Goal: Transaction & Acquisition: Purchase product/service

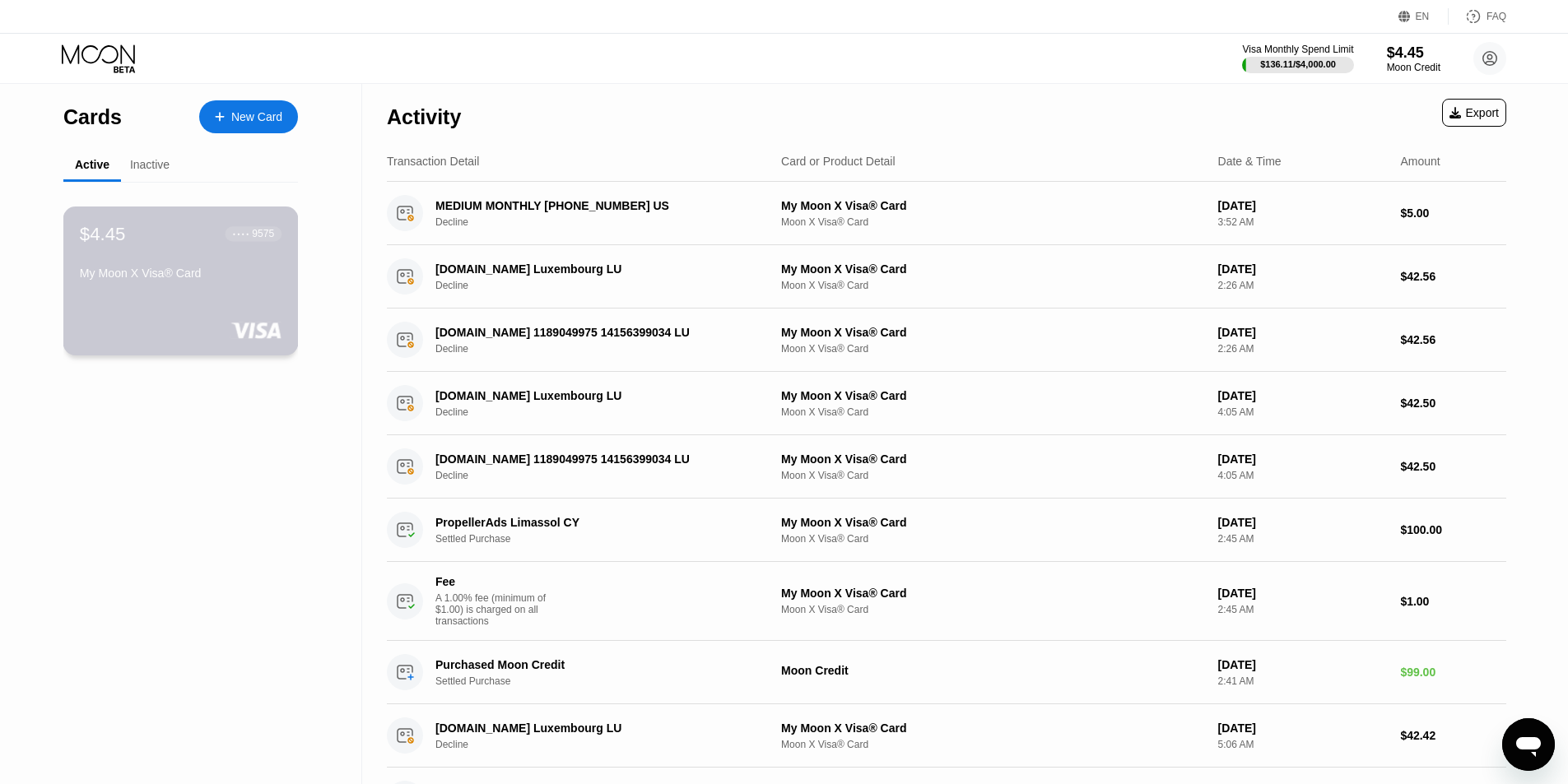
click at [243, 297] on div "$4.45 ● ● ● ● 9575 My Moon X Visa® Card" at bounding box center [181, 281] width 235 height 149
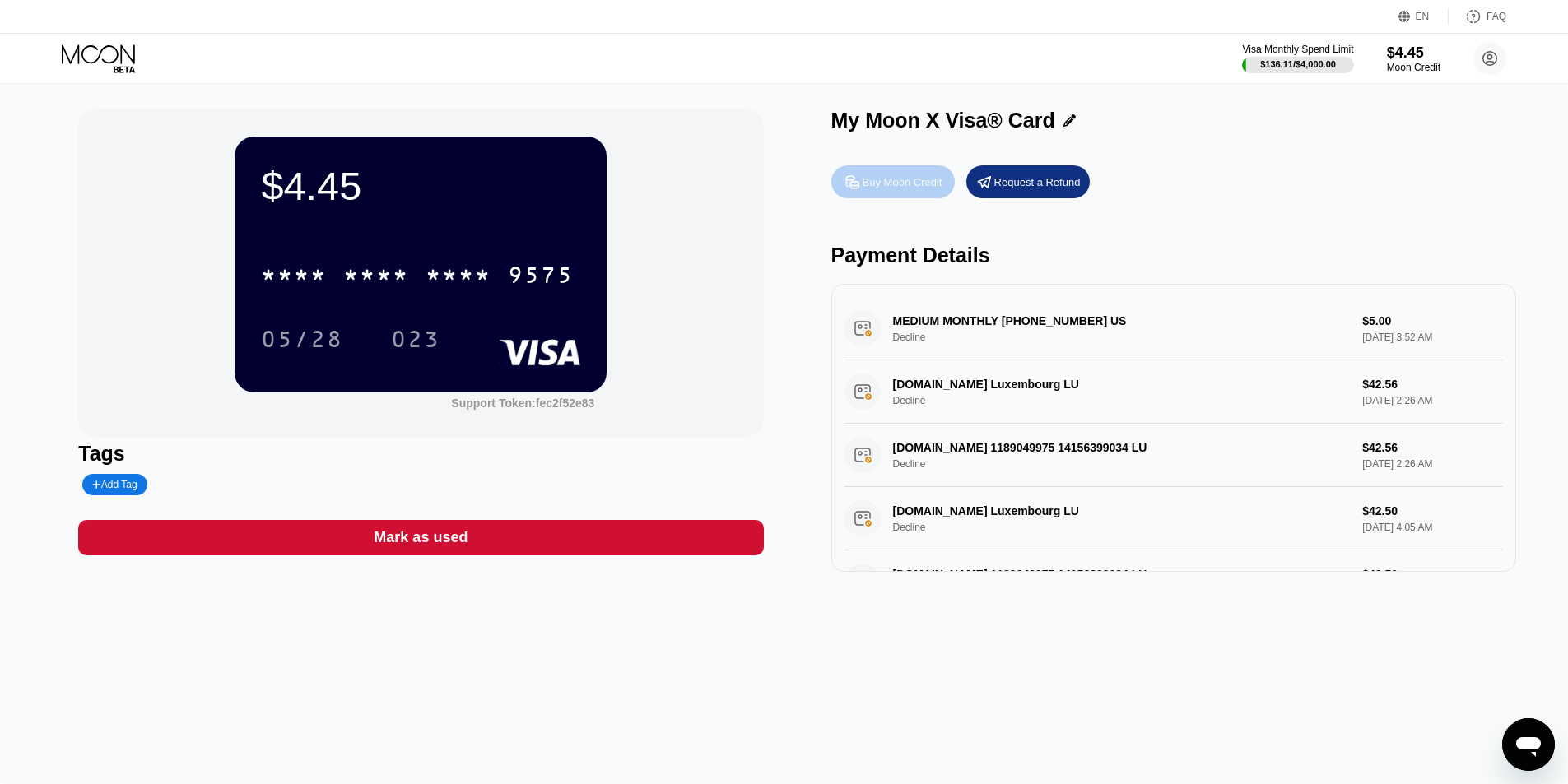
click at [922, 183] on div "Buy Moon Credit" at bounding box center [902, 182] width 80 height 14
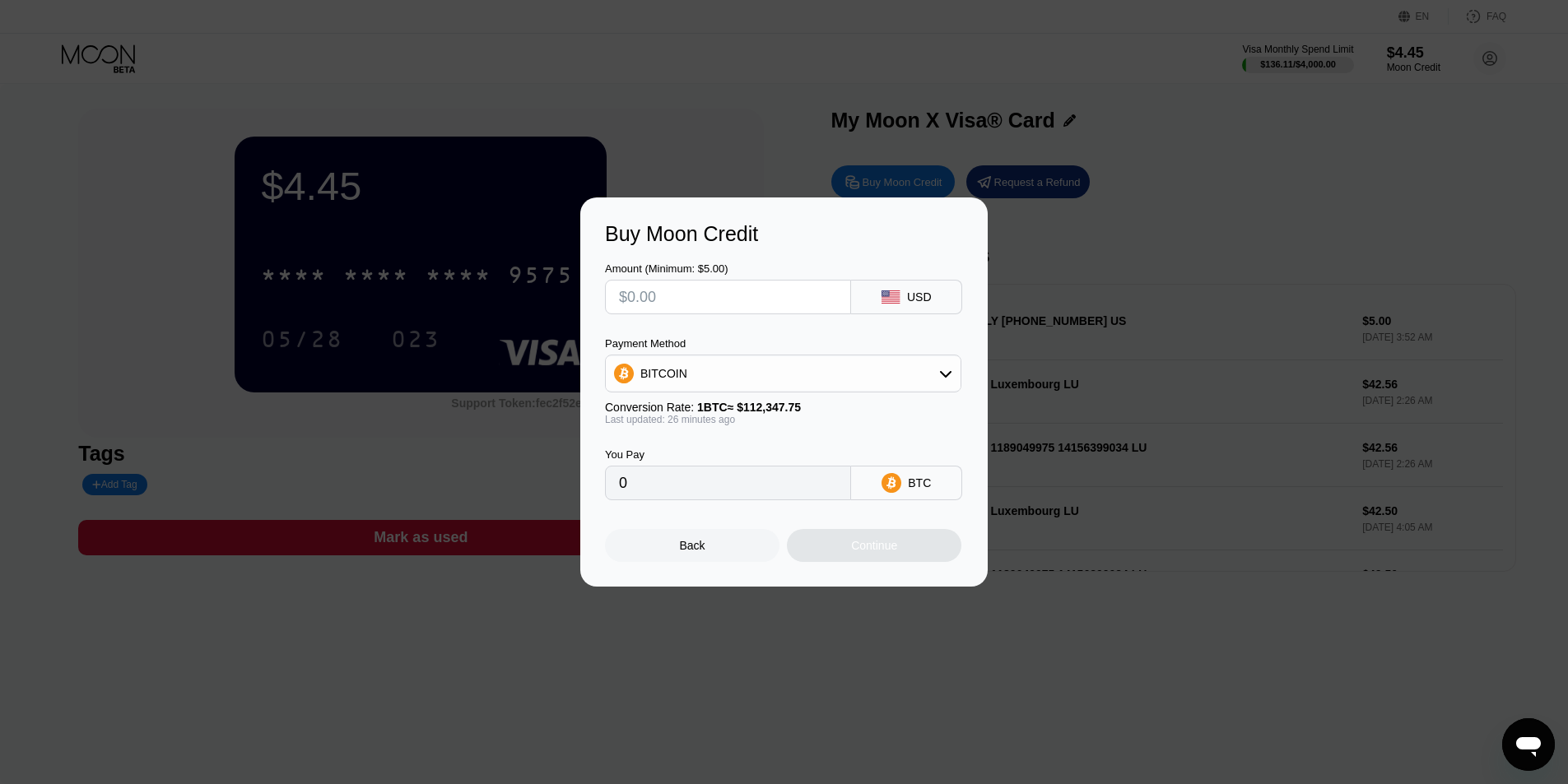
click at [927, 304] on div "USD" at bounding box center [906, 297] width 111 height 35
click at [857, 390] on div "BITCOIN" at bounding box center [783, 374] width 355 height 33
click at [694, 445] on div "USDT on TRON" at bounding box center [783, 456] width 347 height 33
type input "0.00"
click at [697, 310] on input "text" at bounding box center [728, 297] width 218 height 33
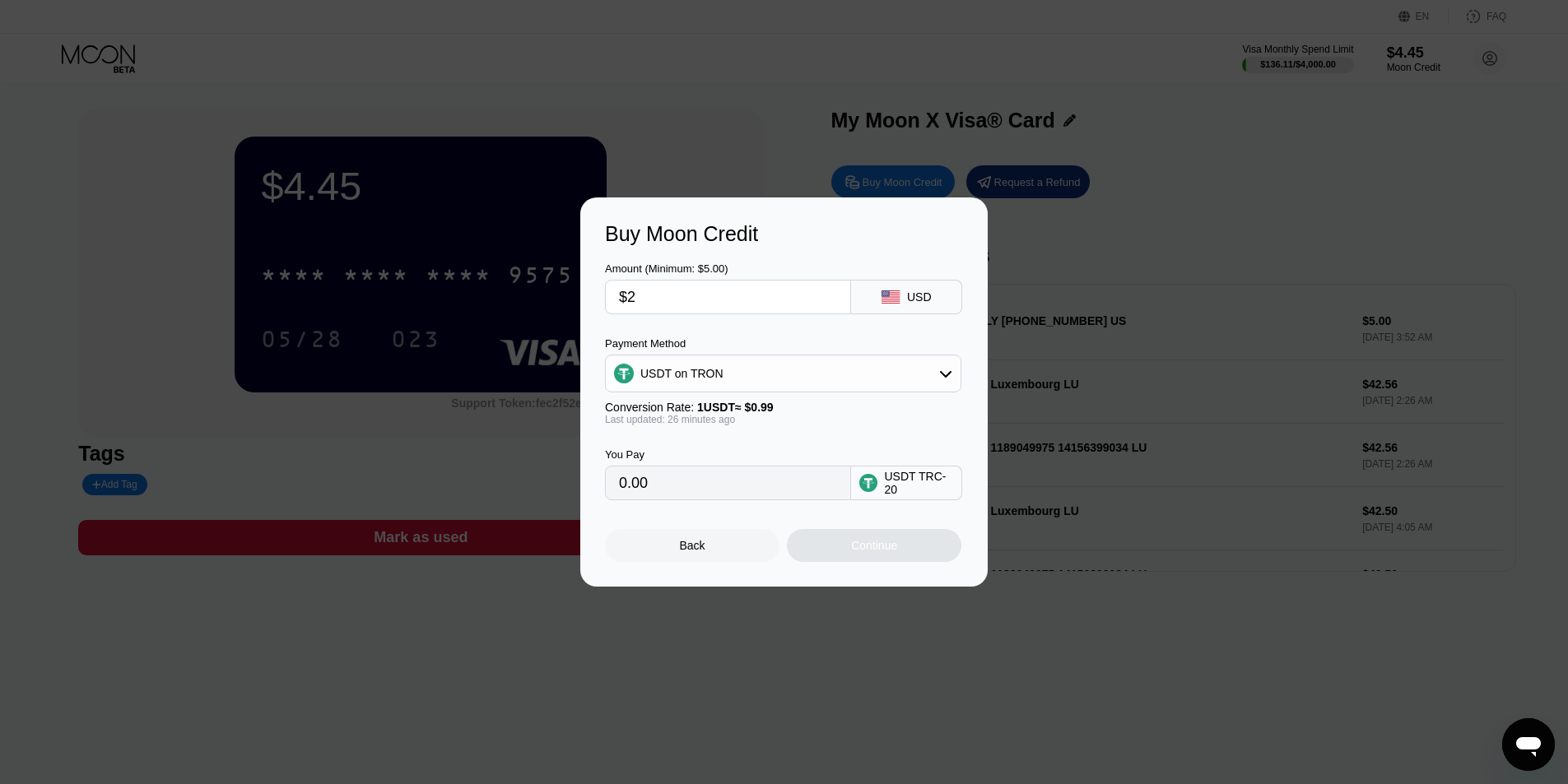
type input "$22"
type input "22.22"
type input "$2"
type input "2.02"
type input "$21"
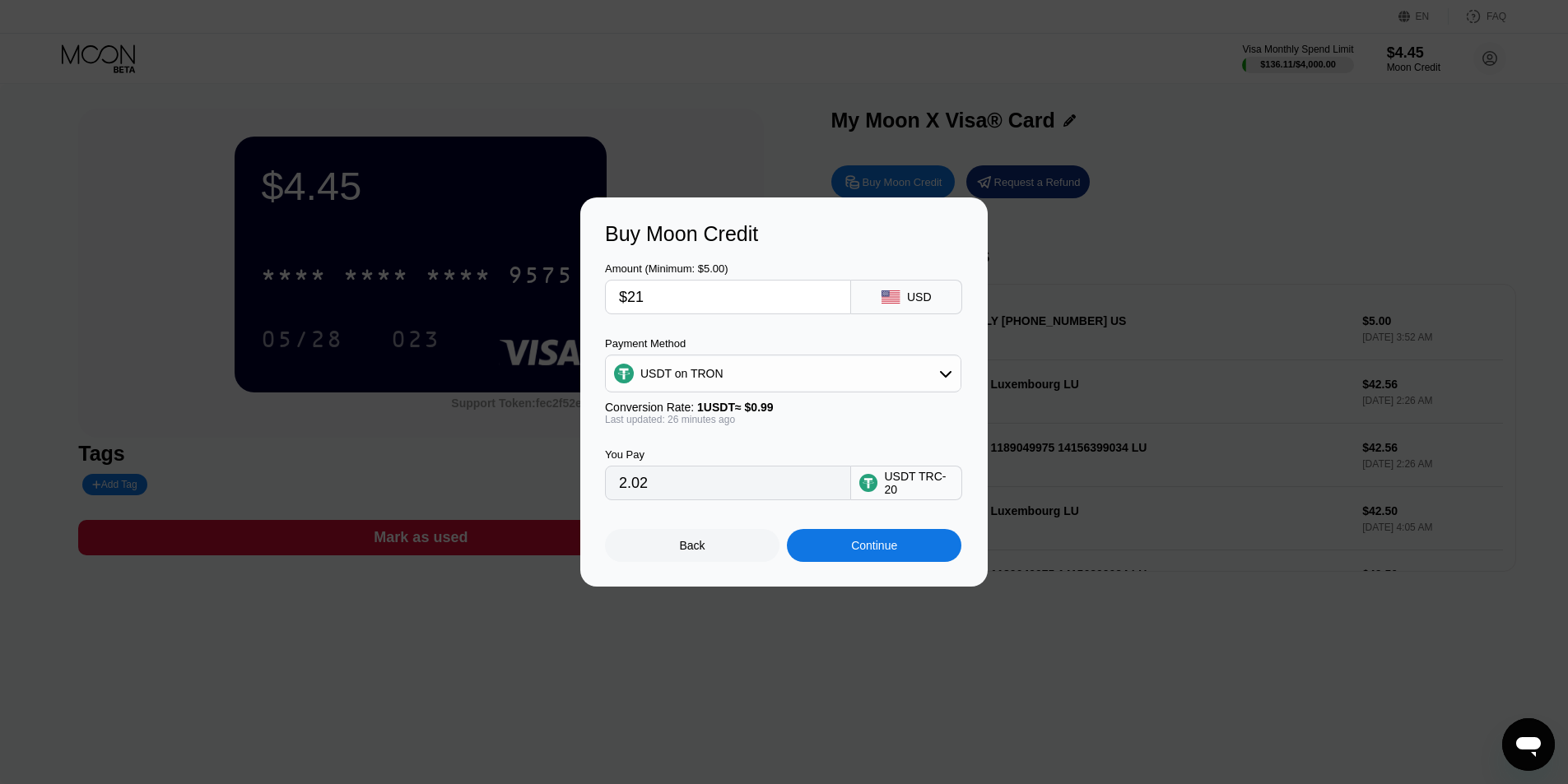
type input "21.21"
type input "$21"
click at [917, 570] on div "Buy Moon Credit Amount (Minimum: $5.00) $21 USD Payment Method USDT on TRON Con…" at bounding box center [784, 392] width 408 height 390
click at [917, 555] on div "Continue" at bounding box center [873, 545] width 174 height 33
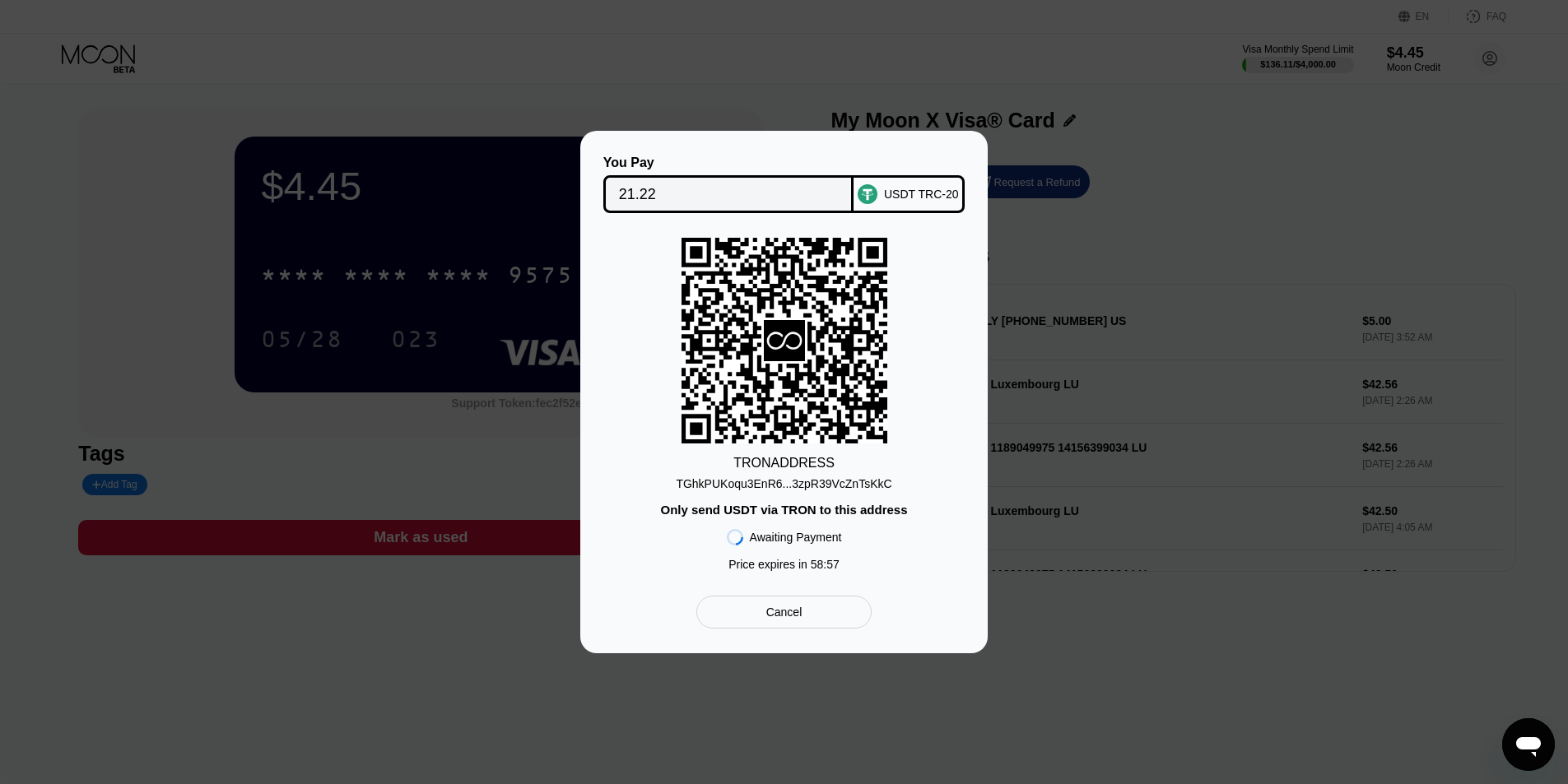
click at [790, 486] on div "TGhkPUKoqu3EnR6...3zpR39VcZnTsKkC" at bounding box center [783, 484] width 215 height 13
click at [814, 610] on div "Cancel" at bounding box center [784, 612] width 175 height 33
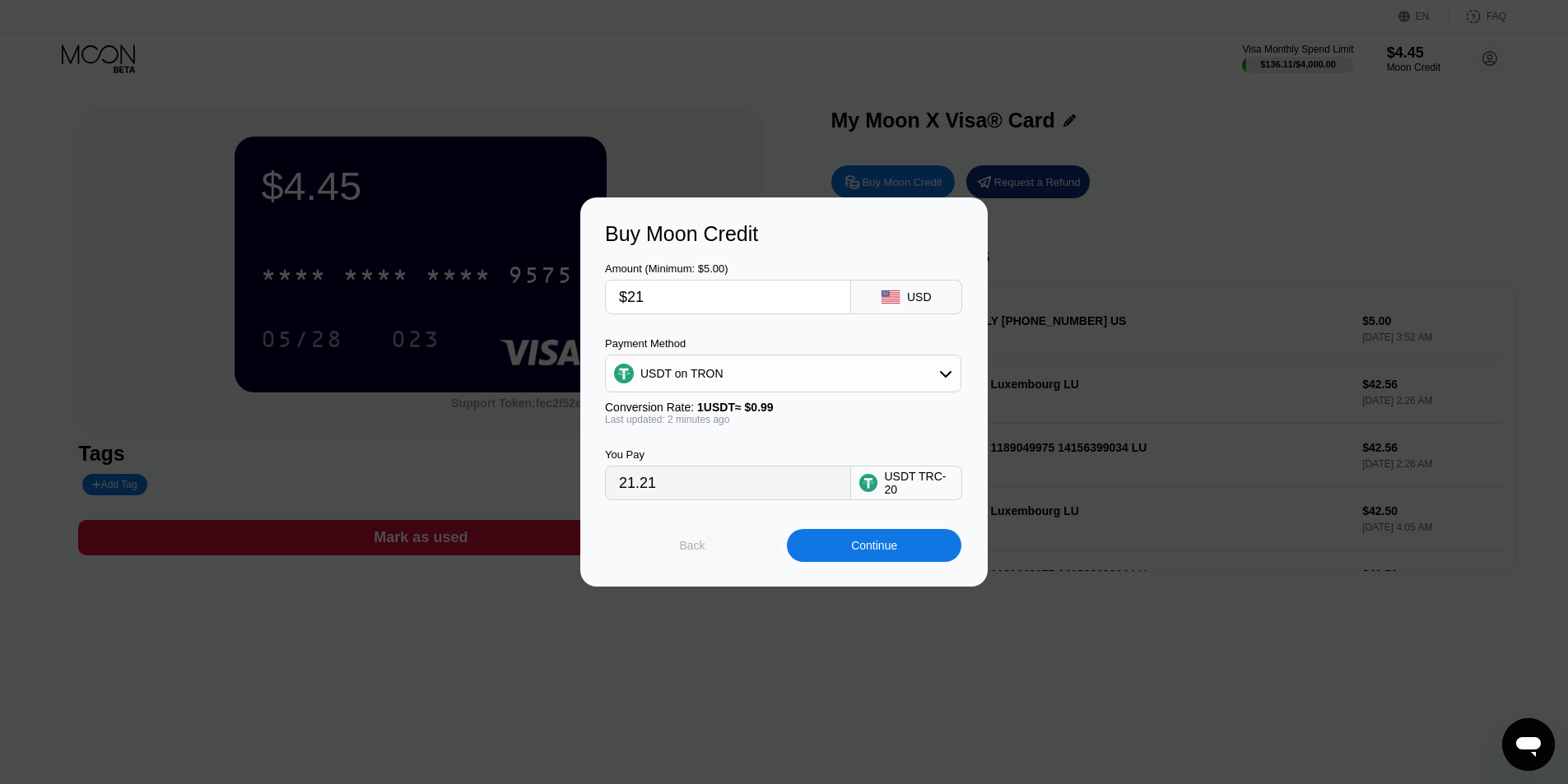
click at [711, 560] on div "Back" at bounding box center [692, 545] width 174 height 33
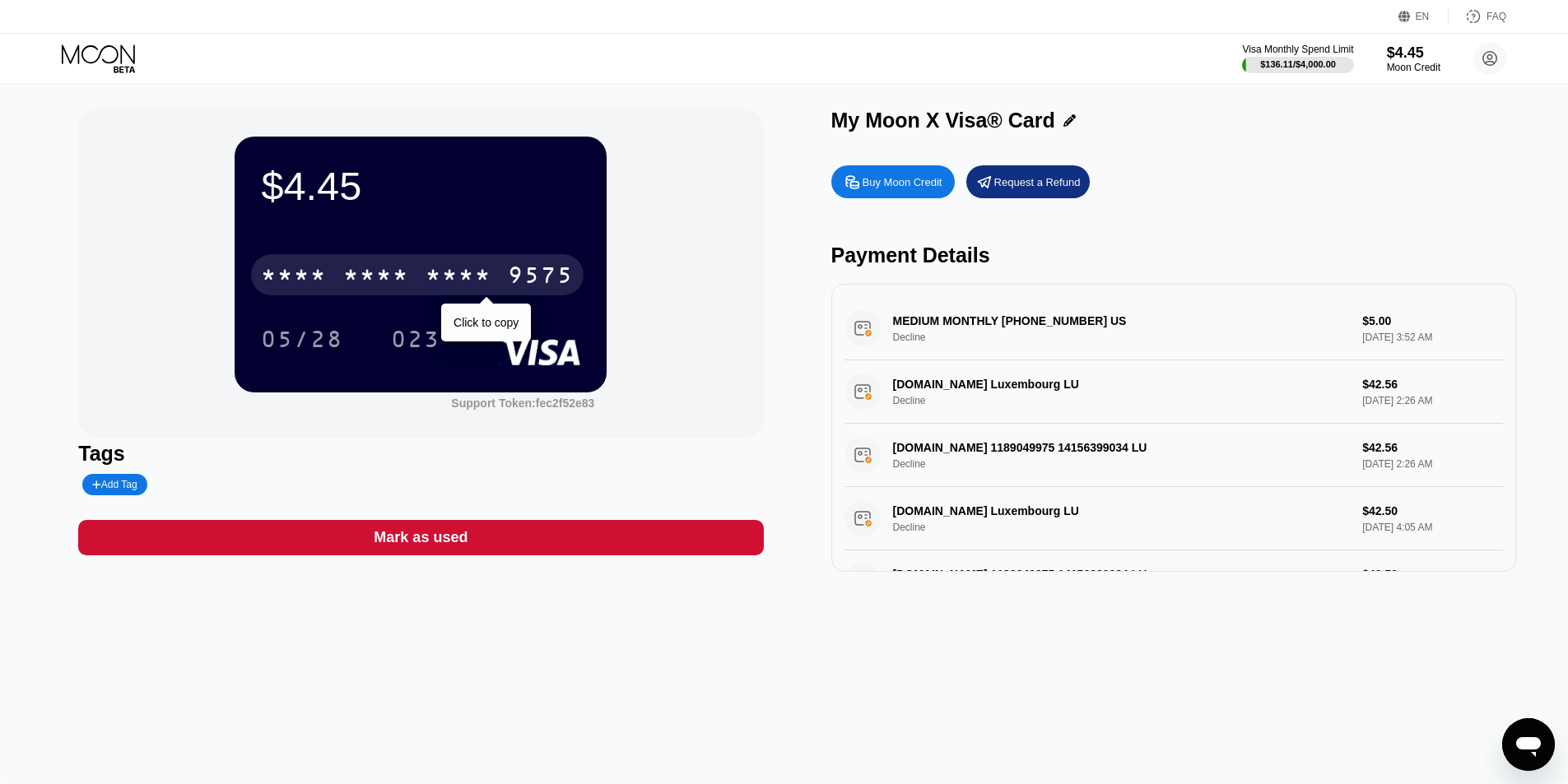
click at [484, 290] on div "* * * *" at bounding box center [459, 277] width 66 height 26
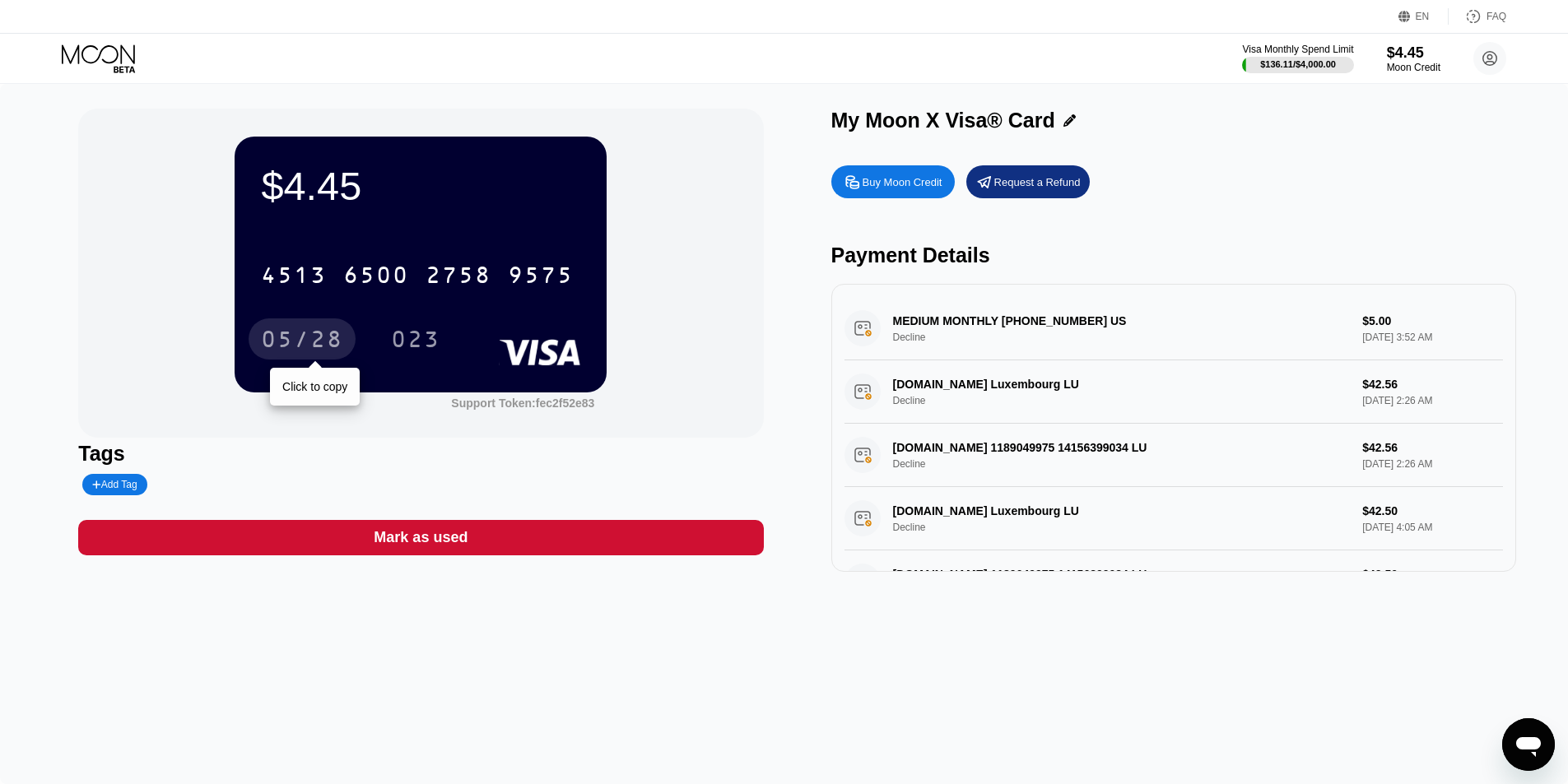
click at [320, 325] on div "05/28" at bounding box center [302, 339] width 107 height 41
